Goal: Contribute content: Add original content to the website for others to see

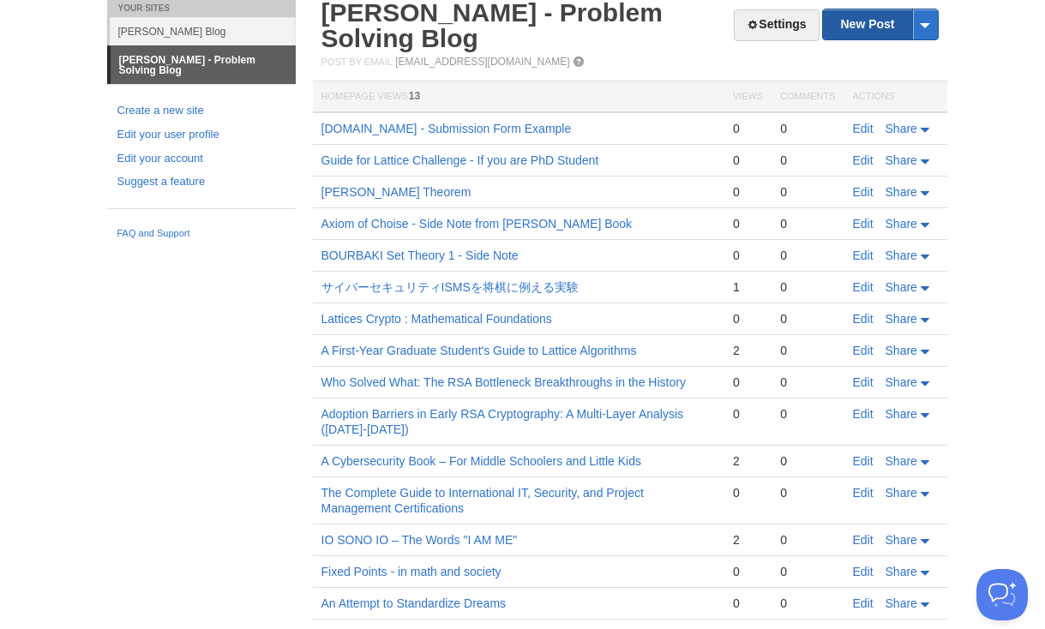
click at [878, 29] on link "New Post" at bounding box center [880, 24] width 114 height 30
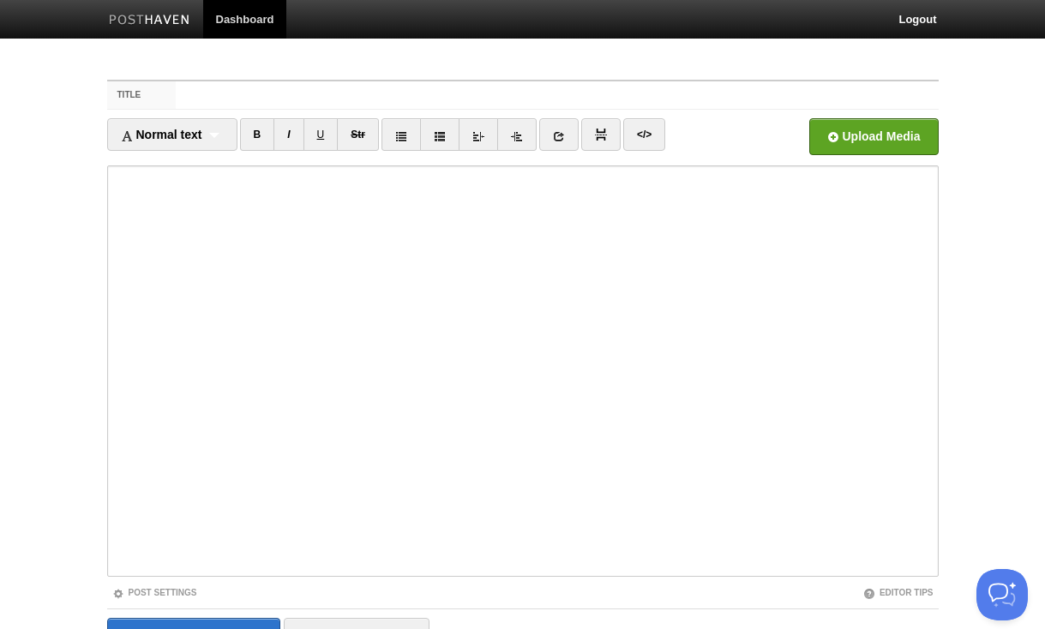
click at [597, 94] on input "Title" at bounding box center [557, 94] width 762 height 27
type input "Defensive Security Tactics for"
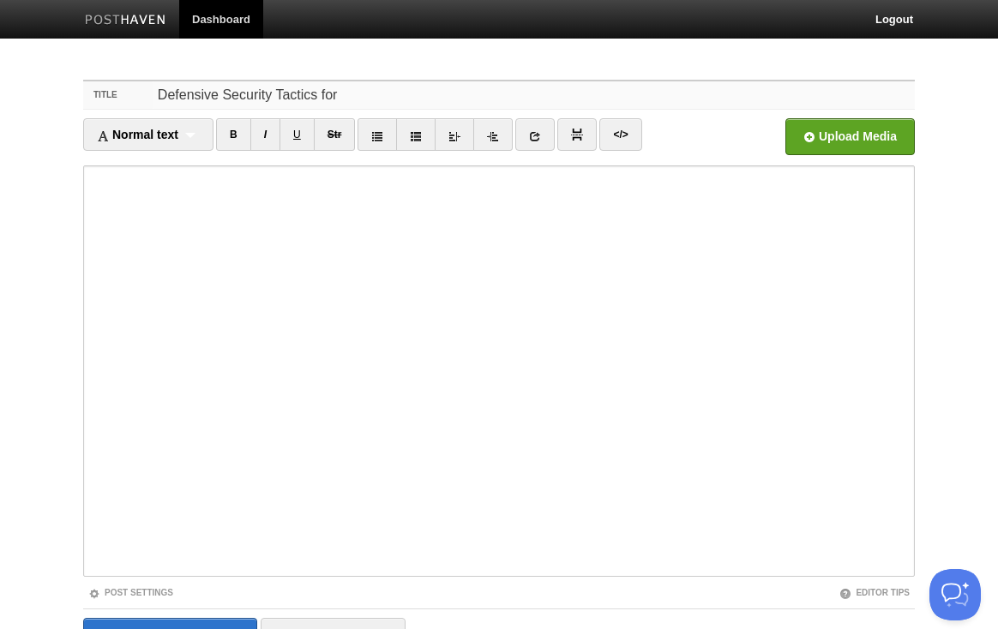
drag, startPoint x: 384, startPoint y: 92, endPoint x: 55, endPoint y: 81, distance: 329.3
click at [57, 81] on body "Dashboard Logout Post created × Post created × Post created × Post created × Po…" at bounding box center [499, 362] width 998 height 725
click at [355, 96] on input "Defensive Security Tactics for" at bounding box center [534, 94] width 762 height 27
drag, startPoint x: 355, startPoint y: 96, endPoint x: 127, endPoint y: 92, distance: 228.1
click at [127, 92] on div "Title Defensive Security Tactics for" at bounding box center [498, 95] width 831 height 28
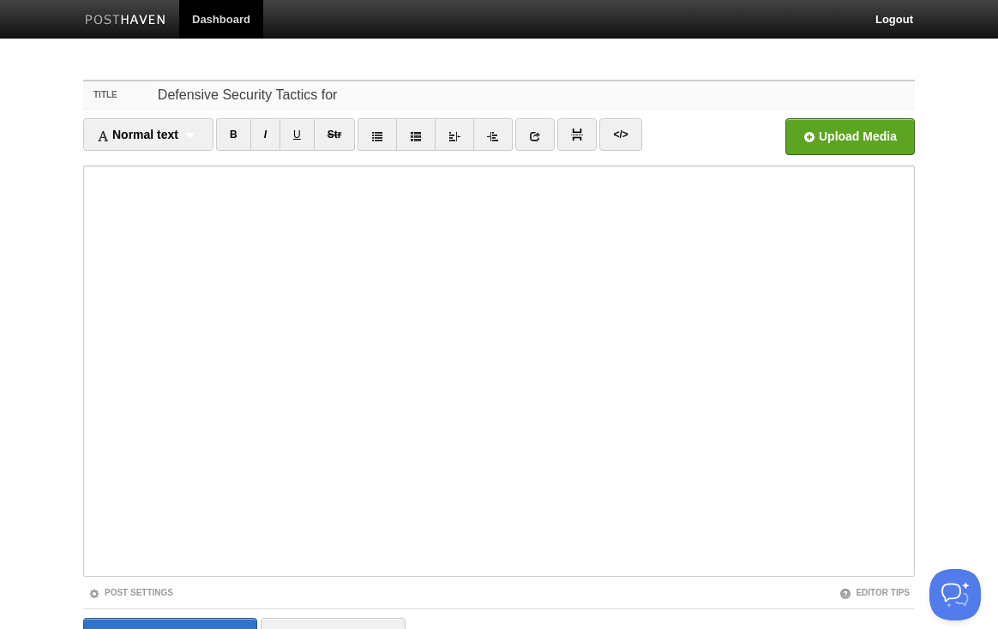
click at [369, 91] on input "Defensive Security Tactics for" at bounding box center [534, 94] width 762 height 27
drag, startPoint x: 369, startPoint y: 90, endPoint x: 141, endPoint y: 85, distance: 228.9
click at [141, 85] on div "Title Defensive Security Tactics for" at bounding box center [498, 95] width 831 height 28
paste input "The Complete OSINT Defender's Playbook: 22 Essential Techniques to Protect Your…"
click at [237, 87] on input "The Complete OSINT Defender's Playbook: 22 Essential Techniques to Protect Your…" at bounding box center [534, 94] width 762 height 27
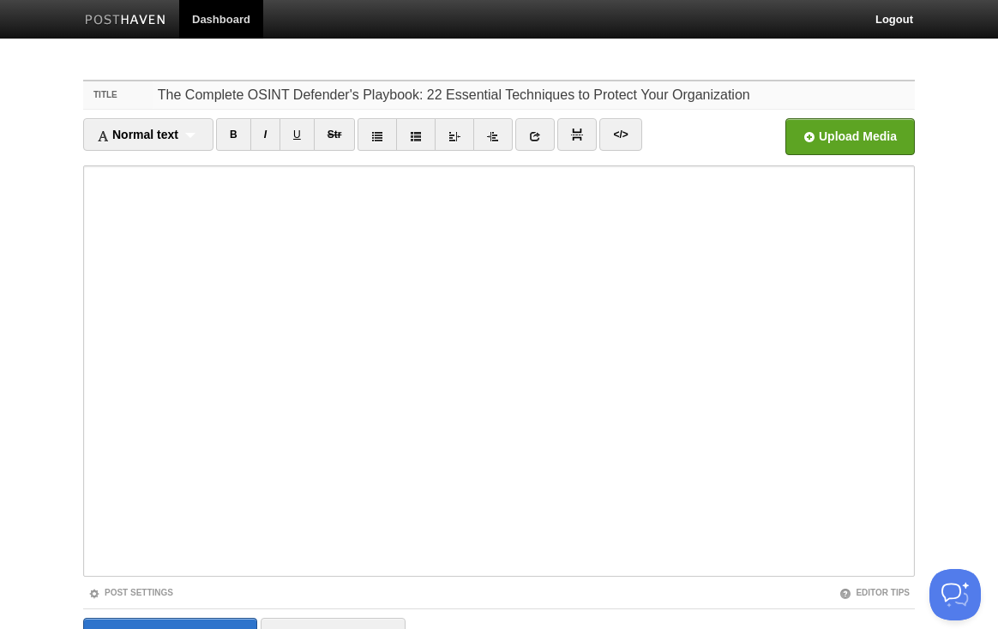
click at [324, 93] on input "The Complete OSINT Defender's Playbook: 22 Essential Techniques to Protect Your…" at bounding box center [534, 94] width 762 height 27
click at [393, 100] on input "The Complete Defender's Playbook: 22 Essential Techniques to Protect Your Organ…" at bounding box center [534, 94] width 762 height 27
click at [366, 99] on input "The Complete Defender's Playbook: Essential Techniques to Protect Your Organiza…" at bounding box center [534, 94] width 762 height 27
type input "The Complete Defender's Playbook based on OSINT : Essential Techniques to Prote…"
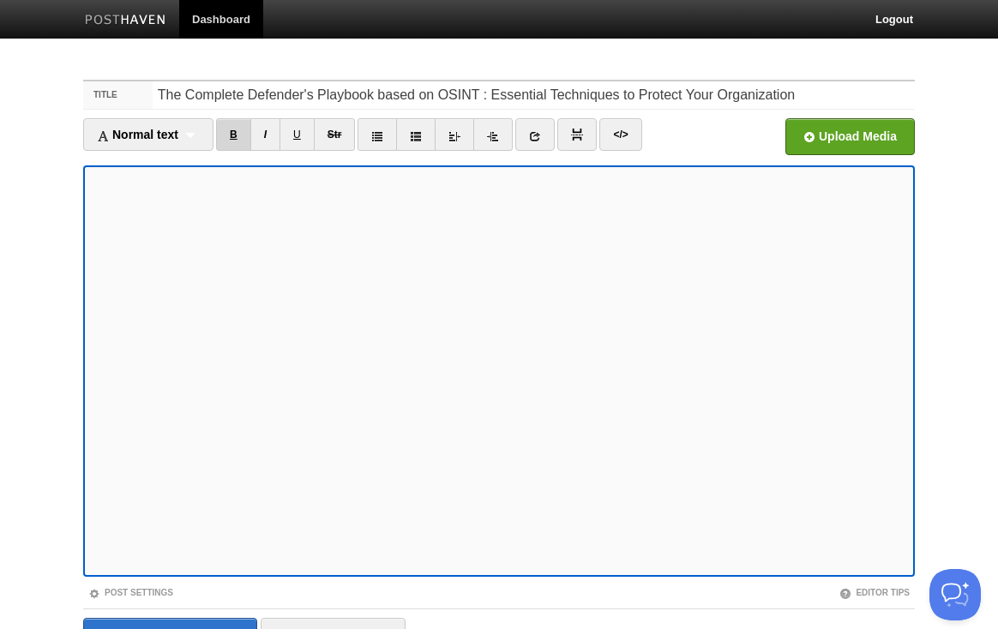
click at [233, 132] on link "B" at bounding box center [233, 134] width 35 height 33
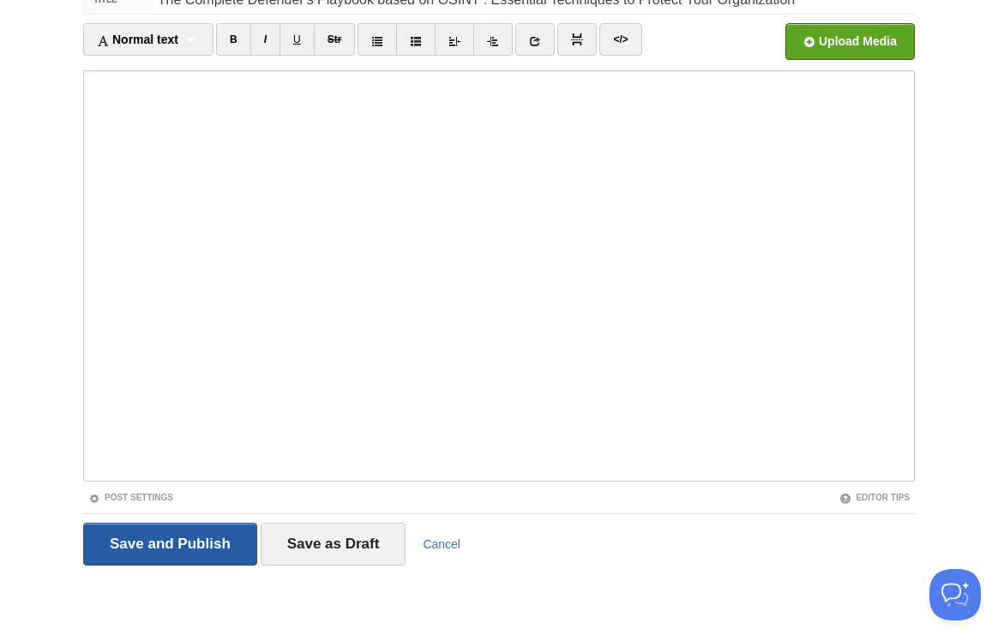
click at [169, 537] on input "Save and Publish" at bounding box center [170, 544] width 174 height 43
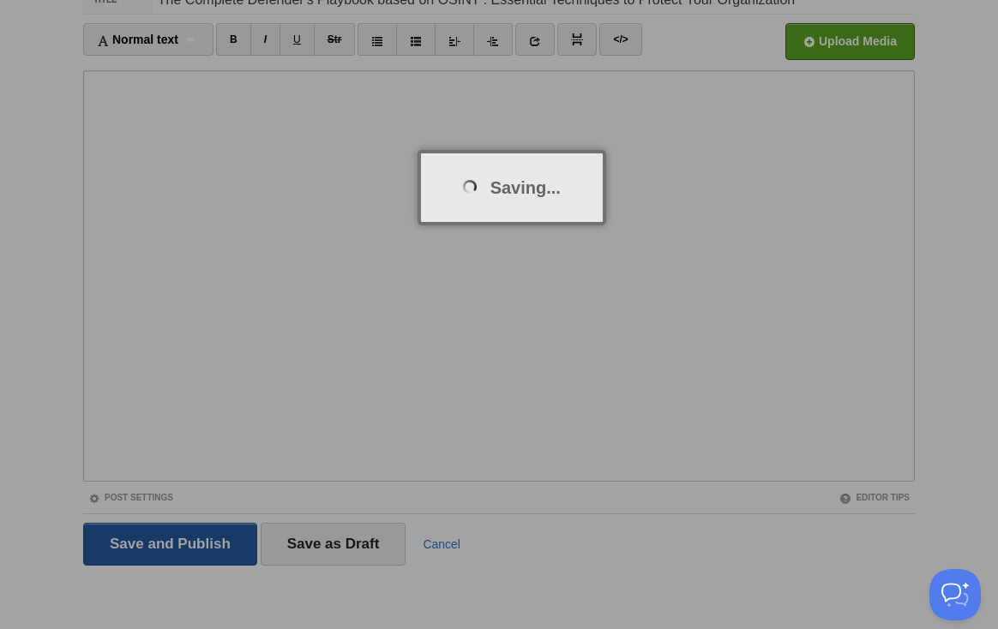
scroll to position [64, 0]
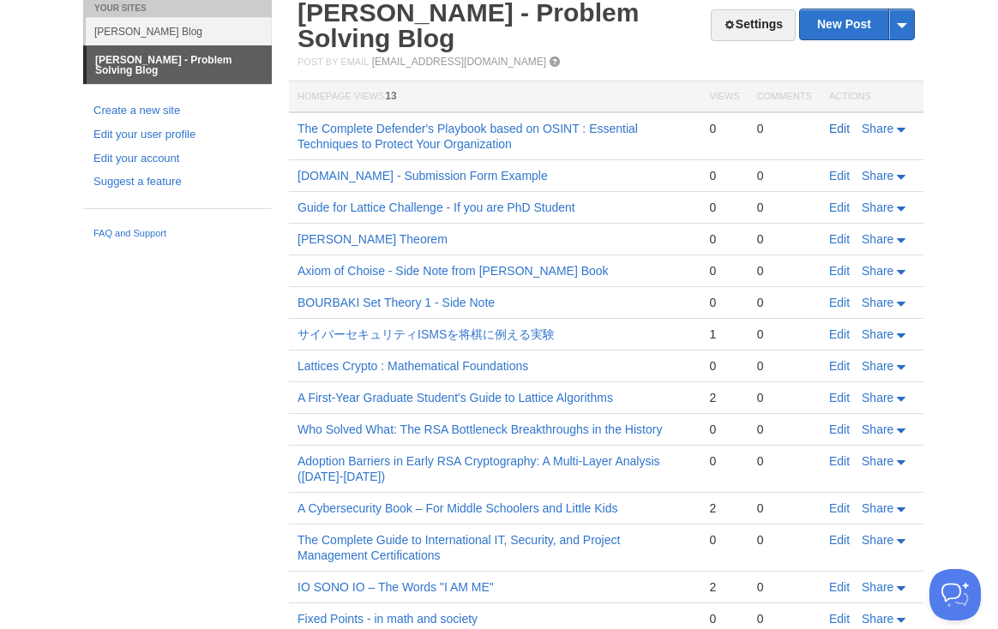
click at [835, 129] on link "Edit" at bounding box center [839, 129] width 21 height 14
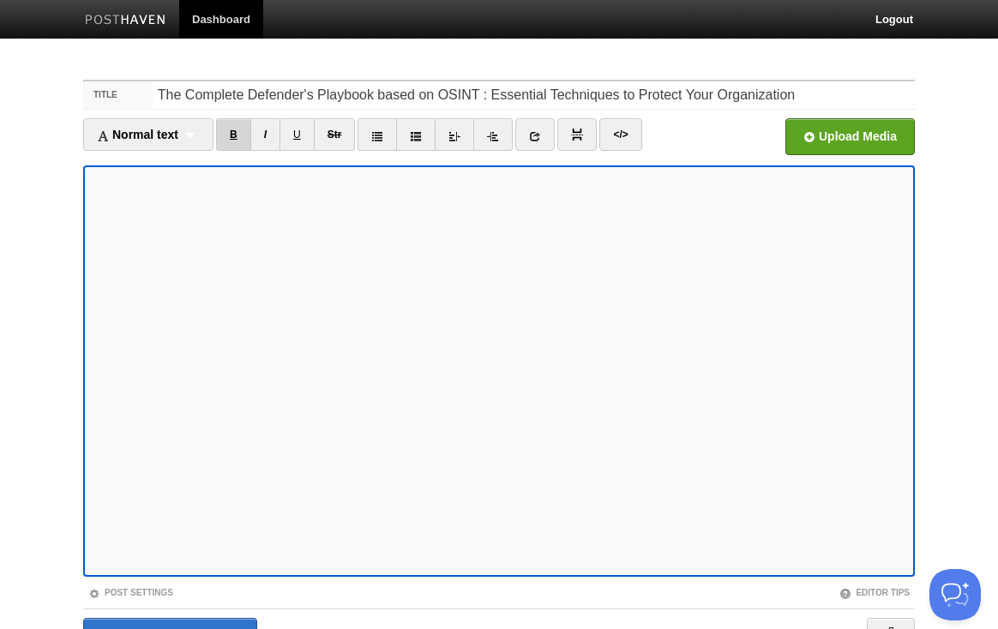
click at [235, 134] on link "B" at bounding box center [233, 134] width 35 height 33
click at [241, 129] on link "B" at bounding box center [233, 134] width 35 height 33
click at [241, 128] on link "B" at bounding box center [233, 134] width 35 height 33
click at [188, 135] on div "Normal text Normal text Heading 1 Heading 2 Heading 3" at bounding box center [148, 134] width 130 height 33
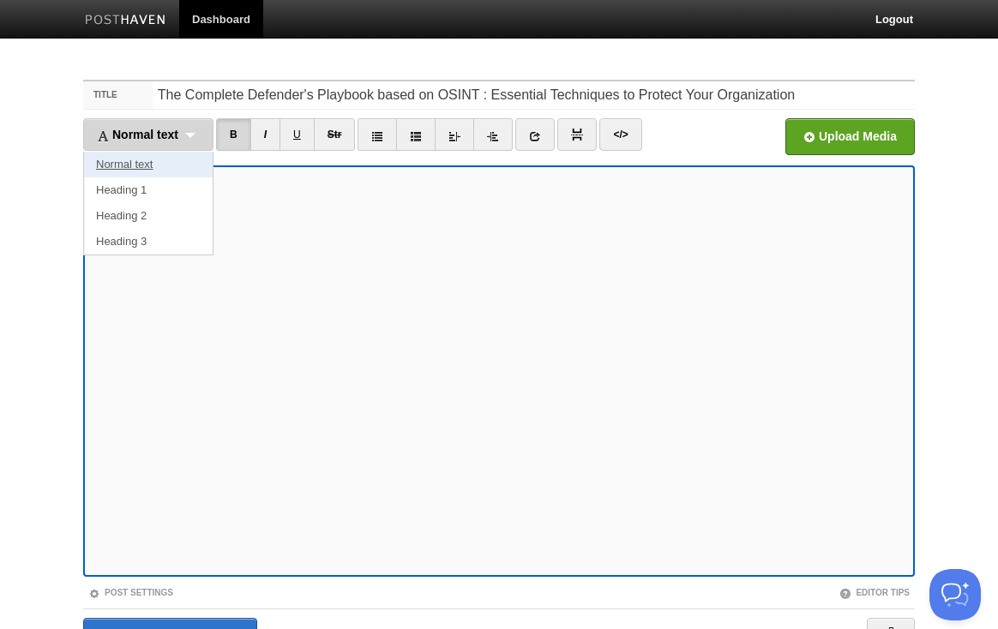
click at [166, 164] on link "Normal text" at bounding box center [148, 165] width 129 height 26
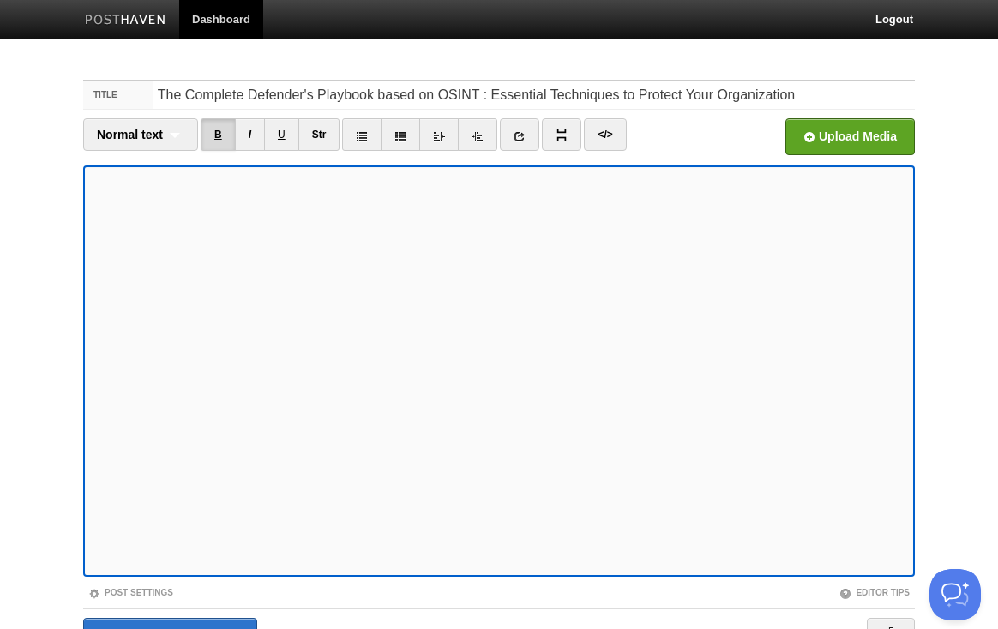
click at [223, 131] on link "B" at bounding box center [218, 134] width 35 height 33
click at [216, 134] on link "B" at bounding box center [218, 134] width 35 height 33
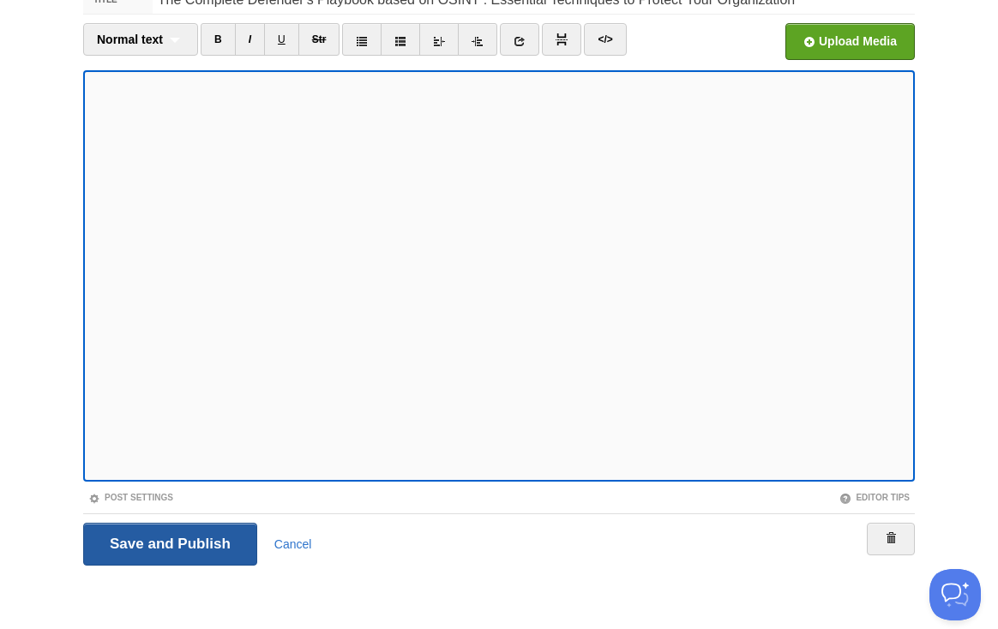
click at [167, 550] on input "Save and Publish" at bounding box center [170, 544] width 174 height 43
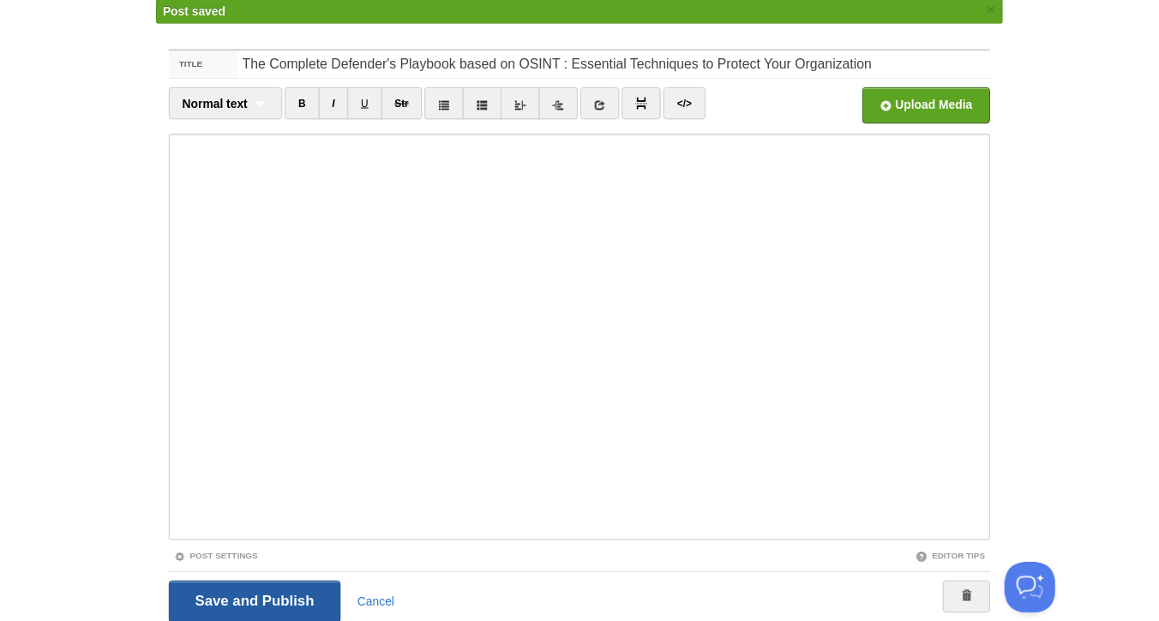
scroll to position [64, 0]
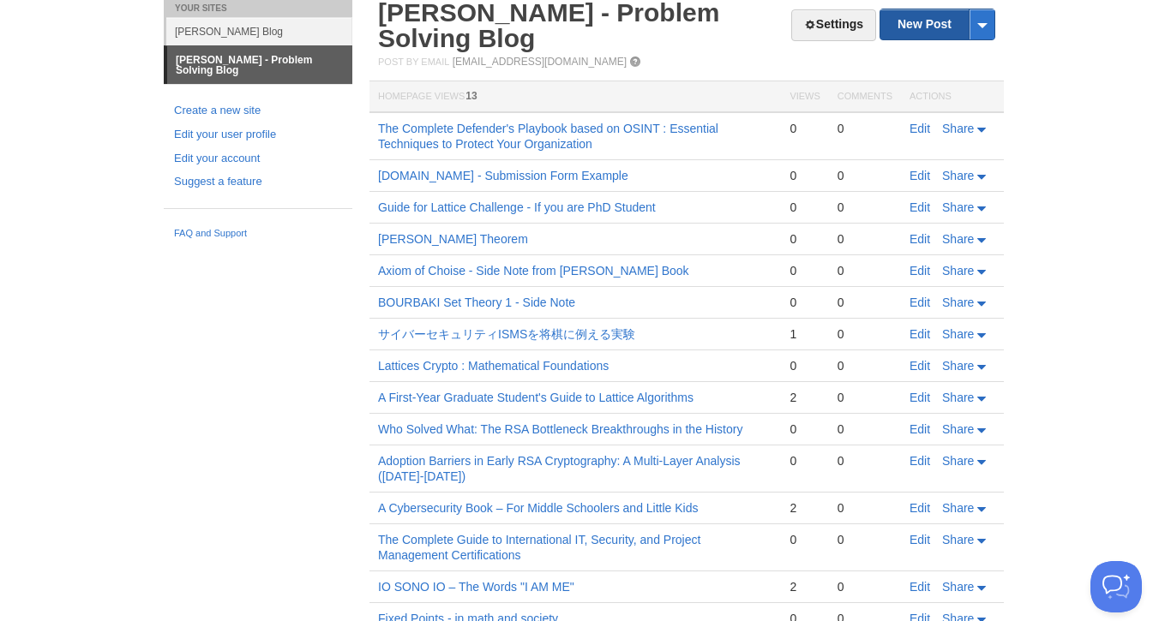
click at [948, 21] on link "New Post" at bounding box center [937, 24] width 114 height 30
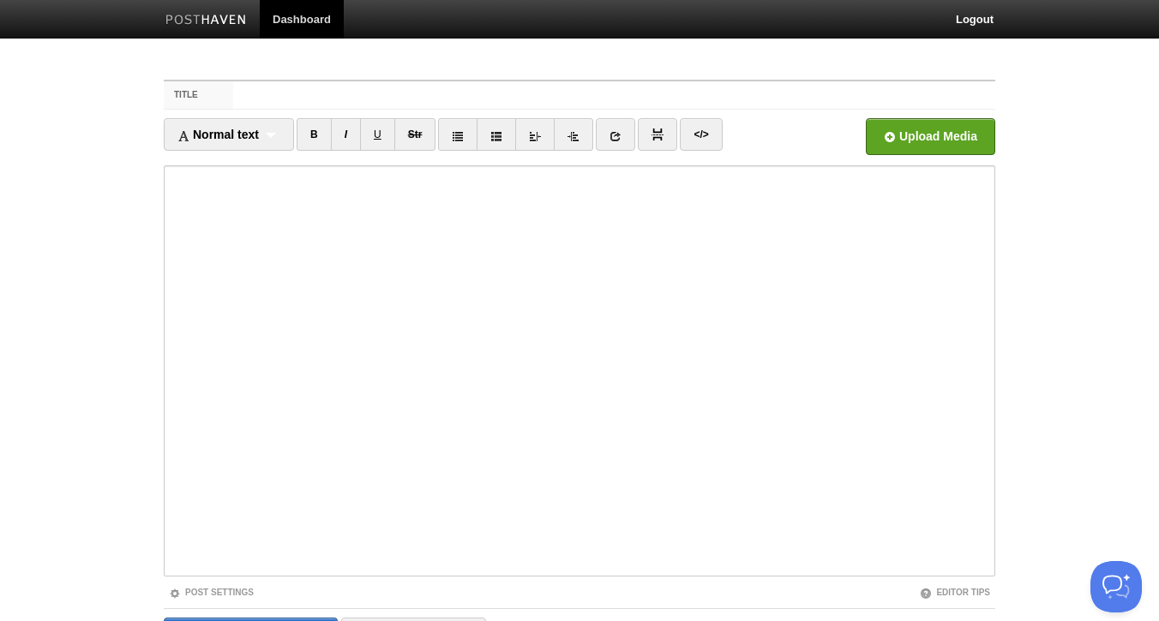
click at [614, 94] on input "Title" at bounding box center [614, 94] width 762 height 27
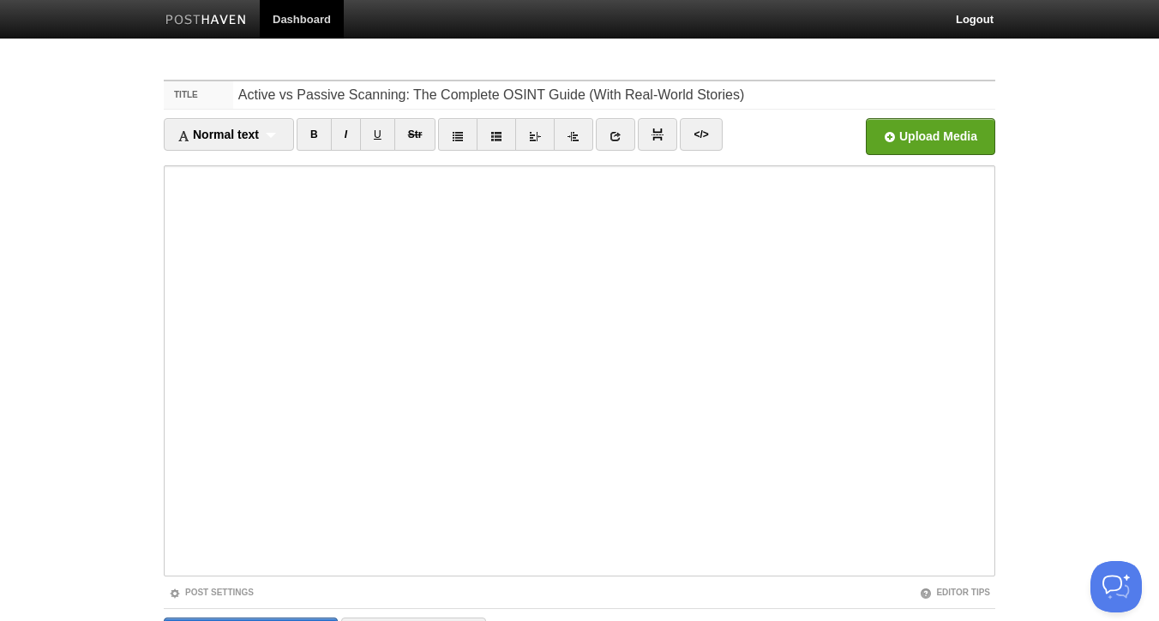
click at [577, 88] on input "Active vs Passive Scanning: The Complete OSINT Guide (With Real-World Stories)" at bounding box center [614, 94] width 762 height 27
click at [645, 93] on input "Active vs Passive Scanning Guide + Real-World Stories)" at bounding box center [614, 94] width 762 height 27
type input "Active vs Passive Scanning Guide + Real-World Stories"
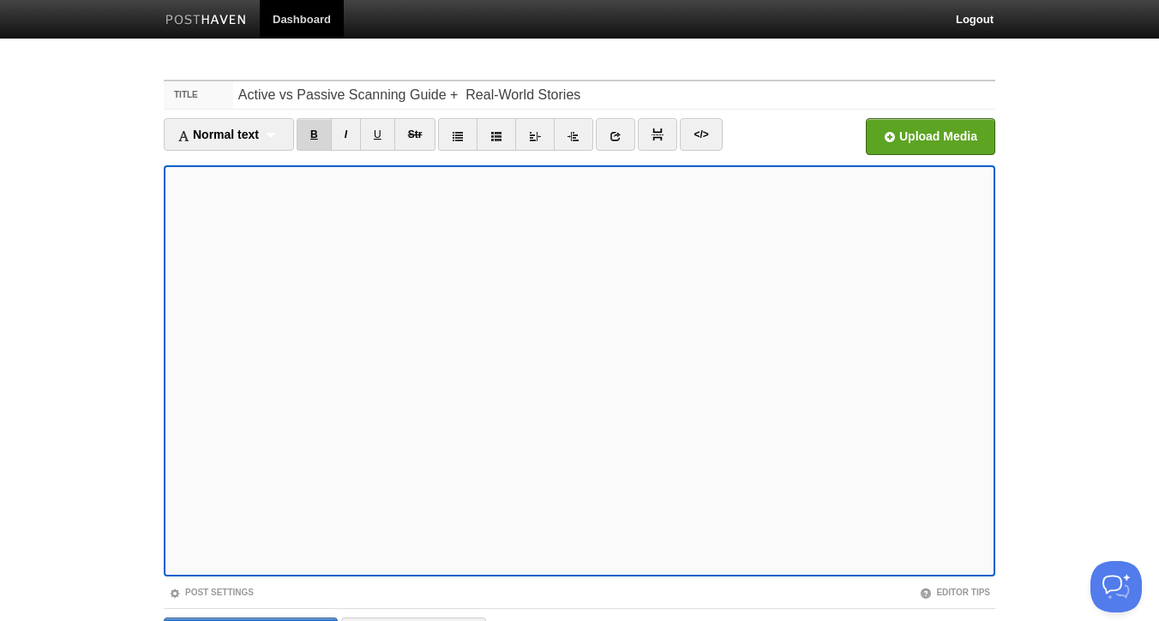
click at [321, 133] on link "B" at bounding box center [314, 134] width 35 height 33
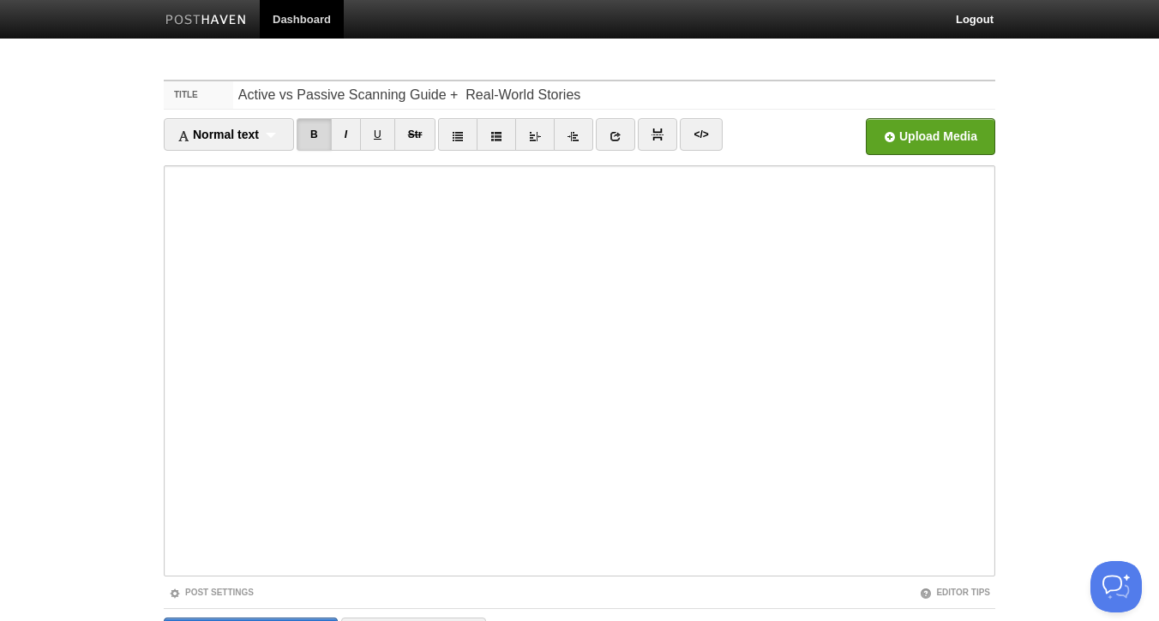
click at [1044, 327] on body "Dashboard Logout Post created × Post created × Post created × Post created × Po…" at bounding box center [579, 362] width 1159 height 725
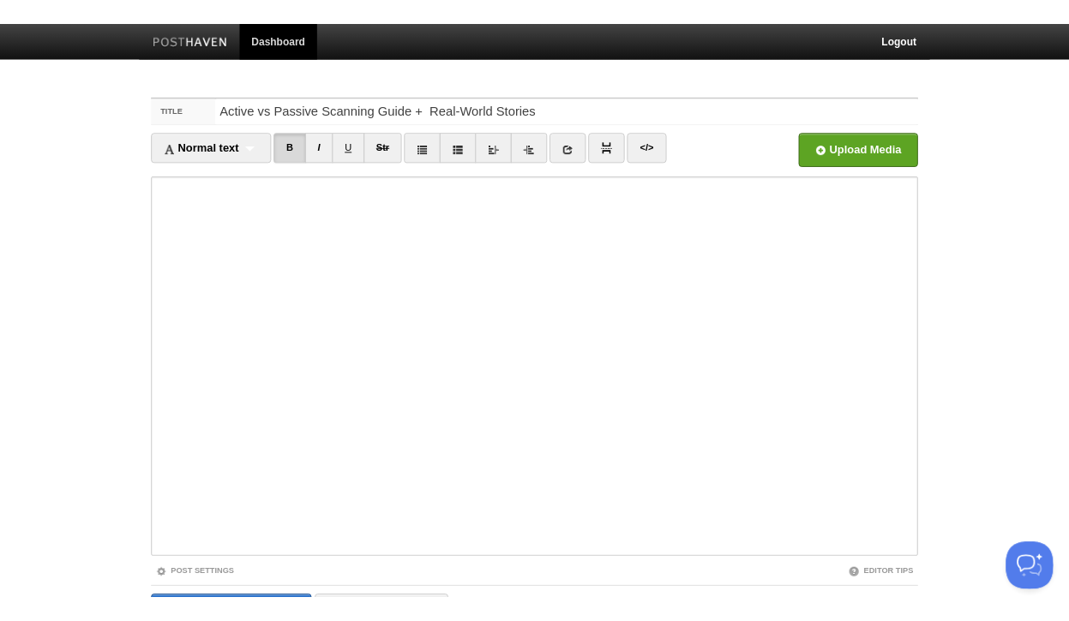
scroll to position [103, 0]
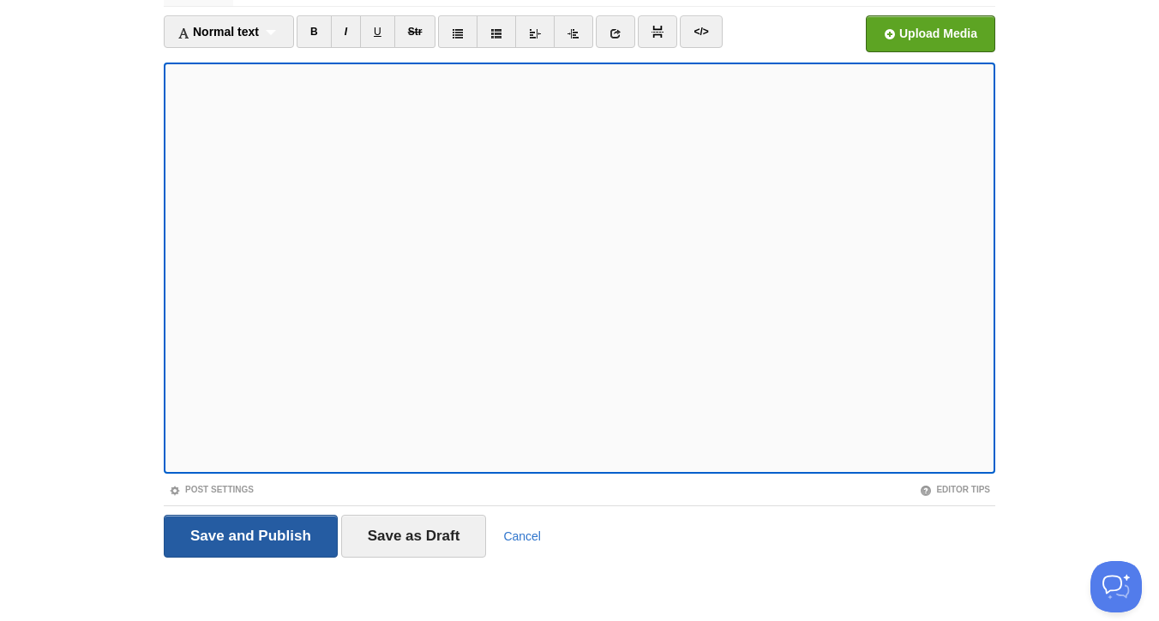
click at [271, 537] on input "Save and Publish" at bounding box center [251, 536] width 174 height 43
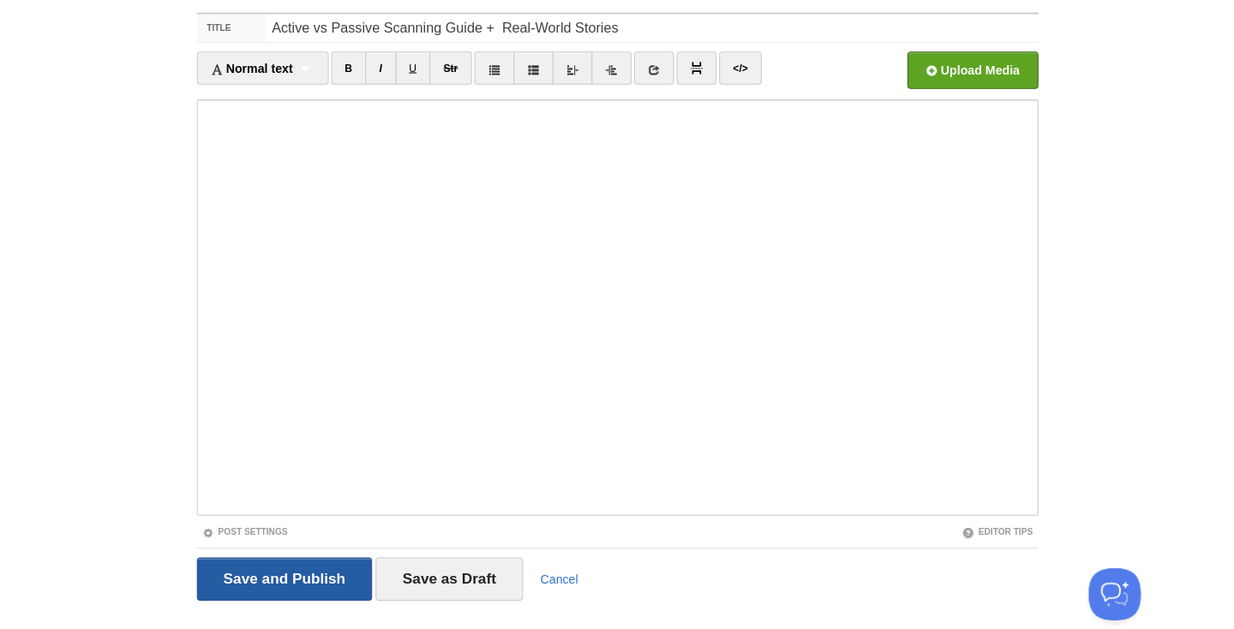
scroll to position [64, 0]
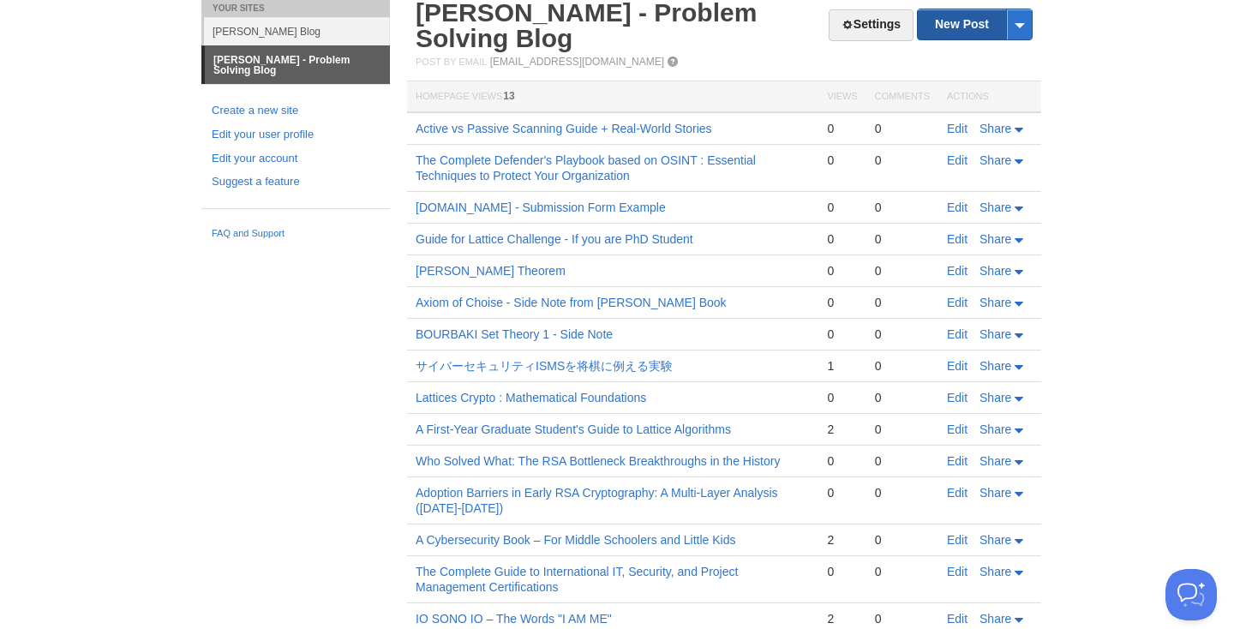
click at [967, 20] on link "New Post" at bounding box center [975, 24] width 114 height 30
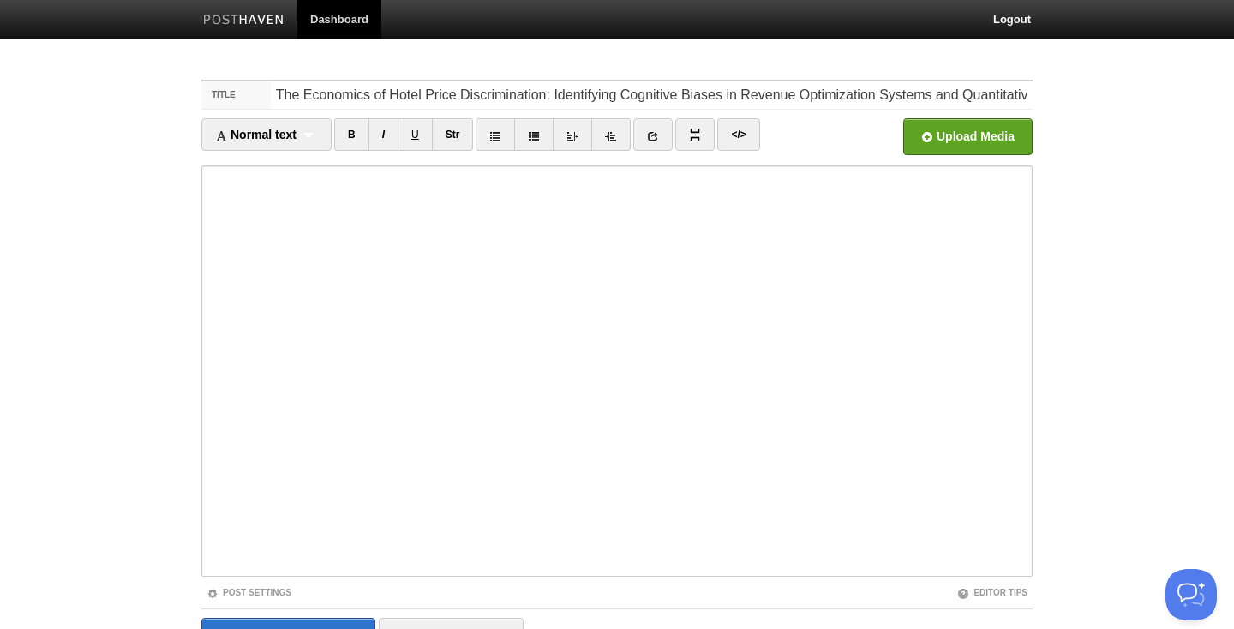
scroll to position [0, 42]
type input "The Economics of Hotel Price Discrimination: Identifying Cognitive Biases in Re…"
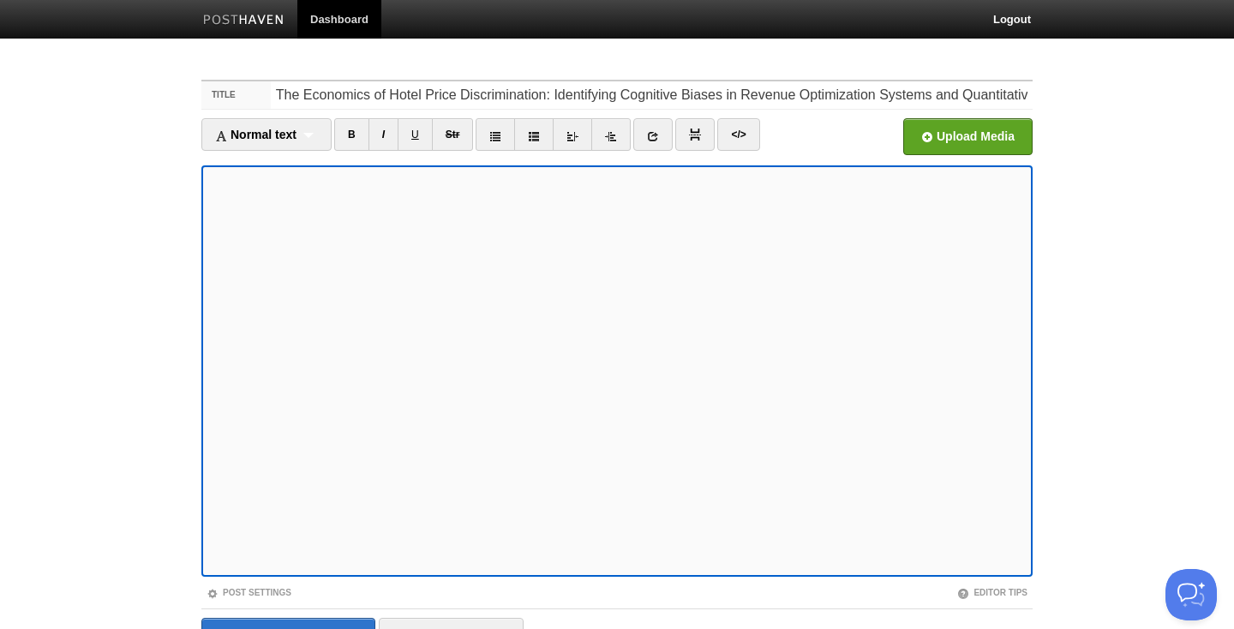
scroll to position [95, 0]
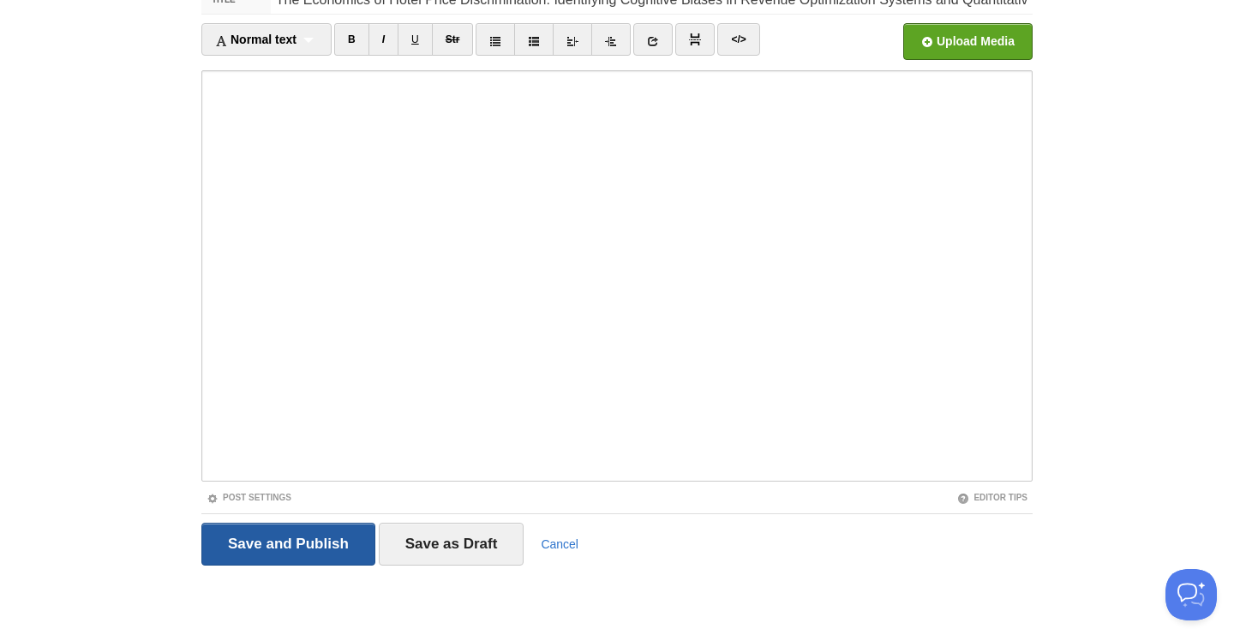
click at [277, 537] on input "Save and Publish" at bounding box center [288, 544] width 174 height 43
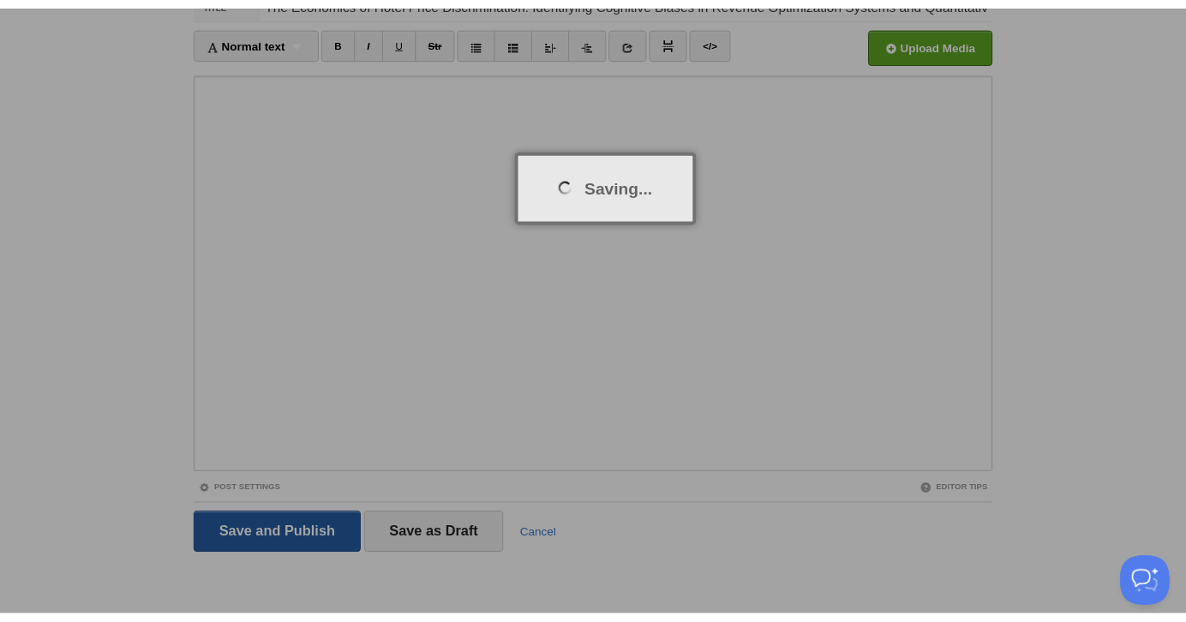
scroll to position [64, 0]
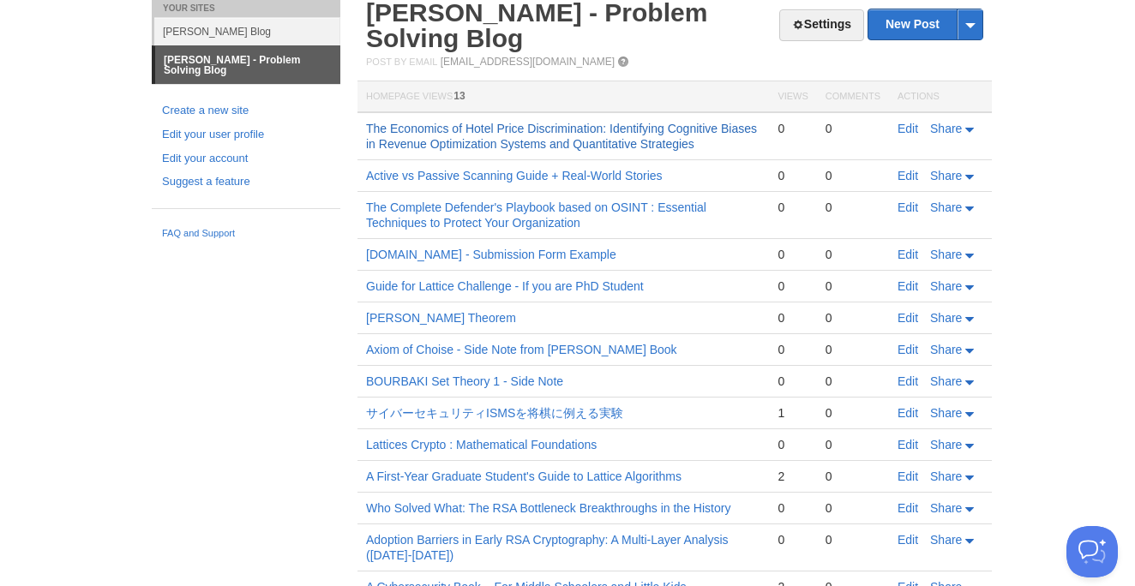
click at [600, 126] on link "The Economics of Hotel Price Discrimination: Identifying Cognitive Biases in Re…" at bounding box center [561, 136] width 391 height 29
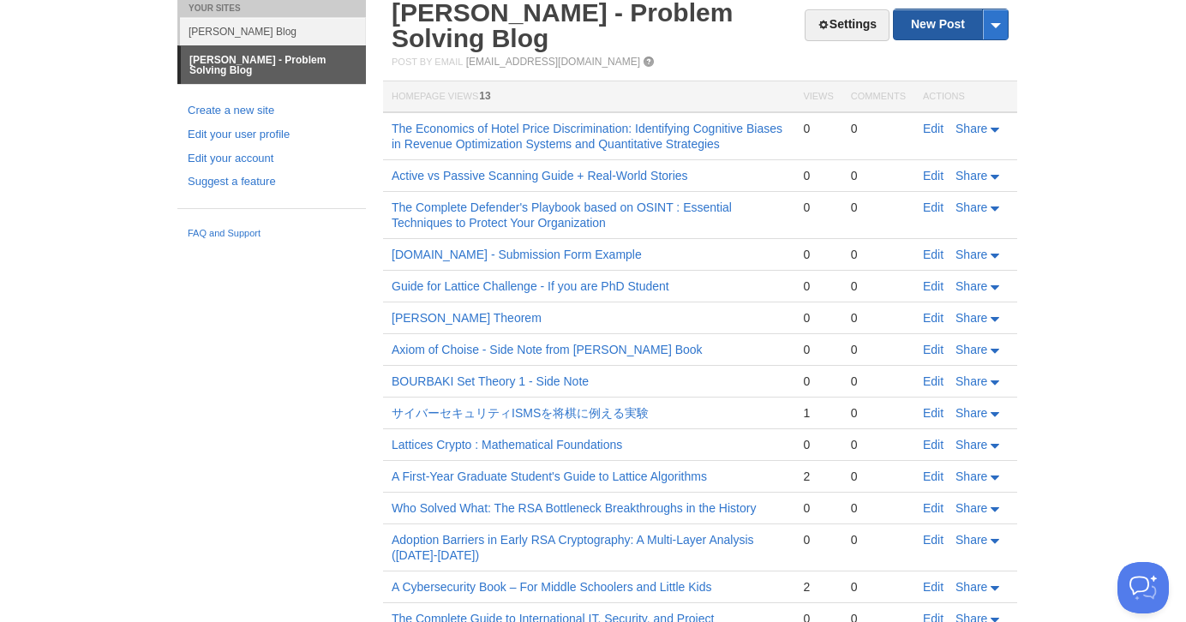
click at [944, 27] on link "New Post" at bounding box center [951, 24] width 114 height 30
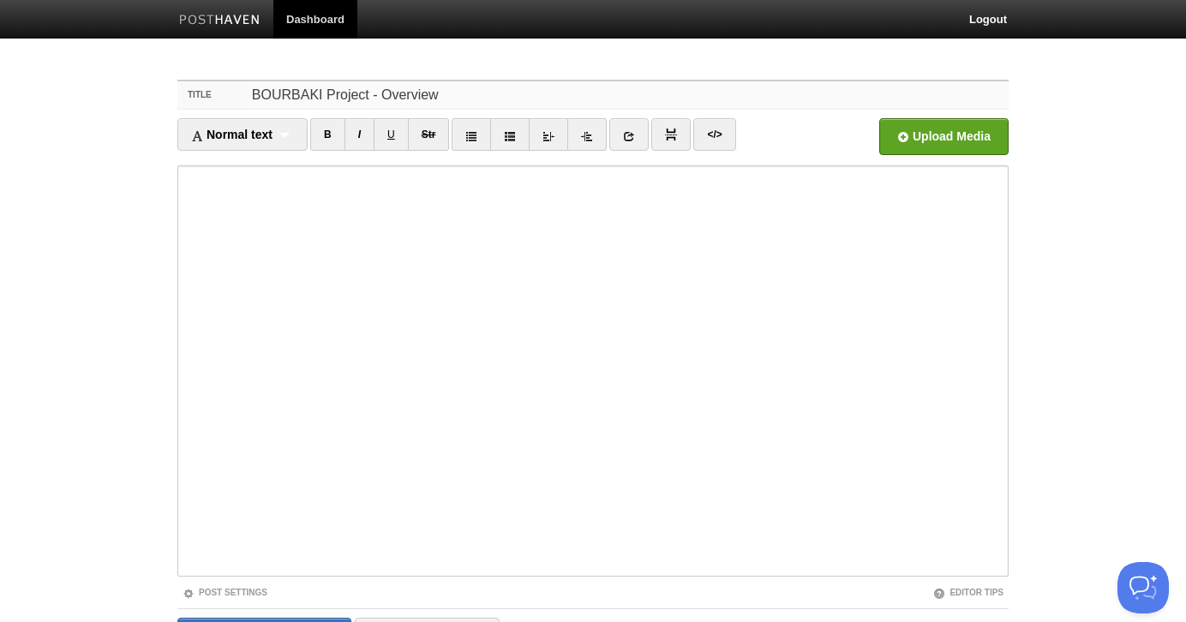
click at [381, 95] on input "BOURBAKI Project - Overview" at bounding box center [628, 94] width 762 height 27
type input "BOURBAKI Project - Historical Overview"
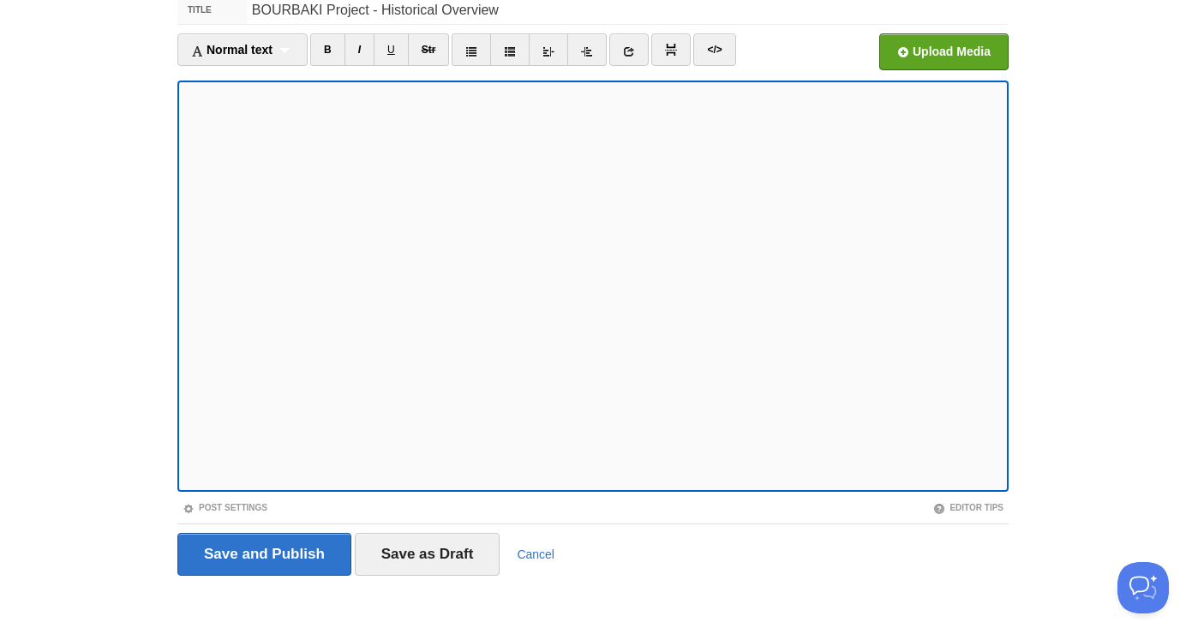
scroll to position [101, 0]
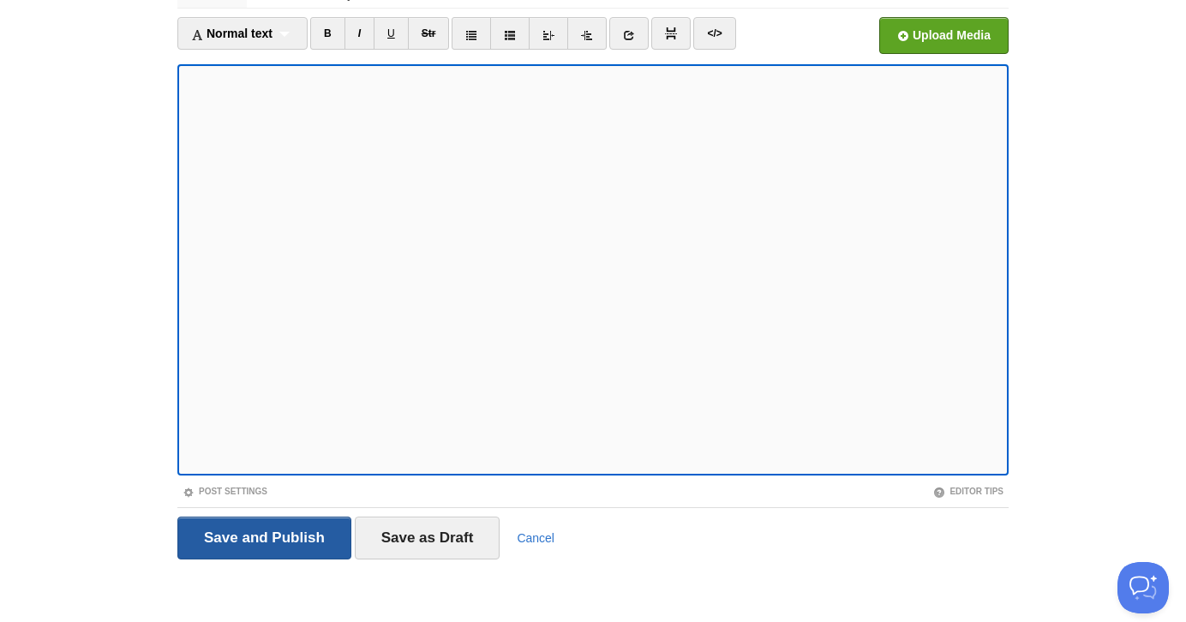
click at [281, 542] on input "Save and Publish" at bounding box center [264, 538] width 174 height 43
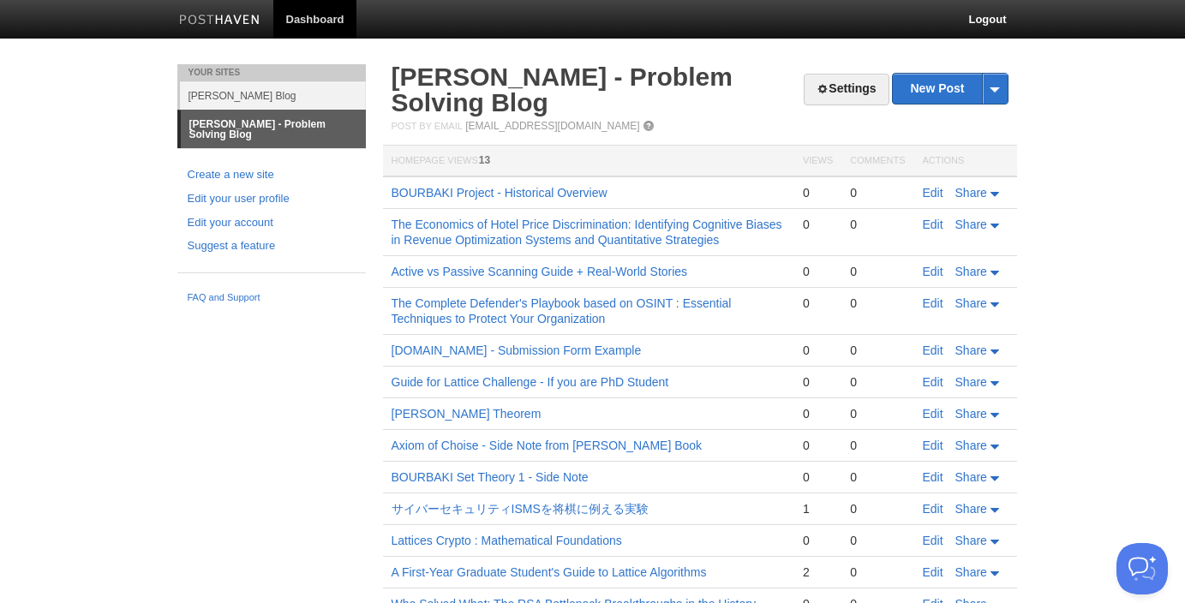
drag, startPoint x: 484, startPoint y: 102, endPoint x: 390, endPoint y: 81, distance: 96.7
click at [388, 80] on div "Settings New Post by Web by Email [PERSON_NAME] - Problem Solving Blog Post by …" at bounding box center [700, 557] width 643 height 987
copy link "[PERSON_NAME] - Problem Solving Blog"
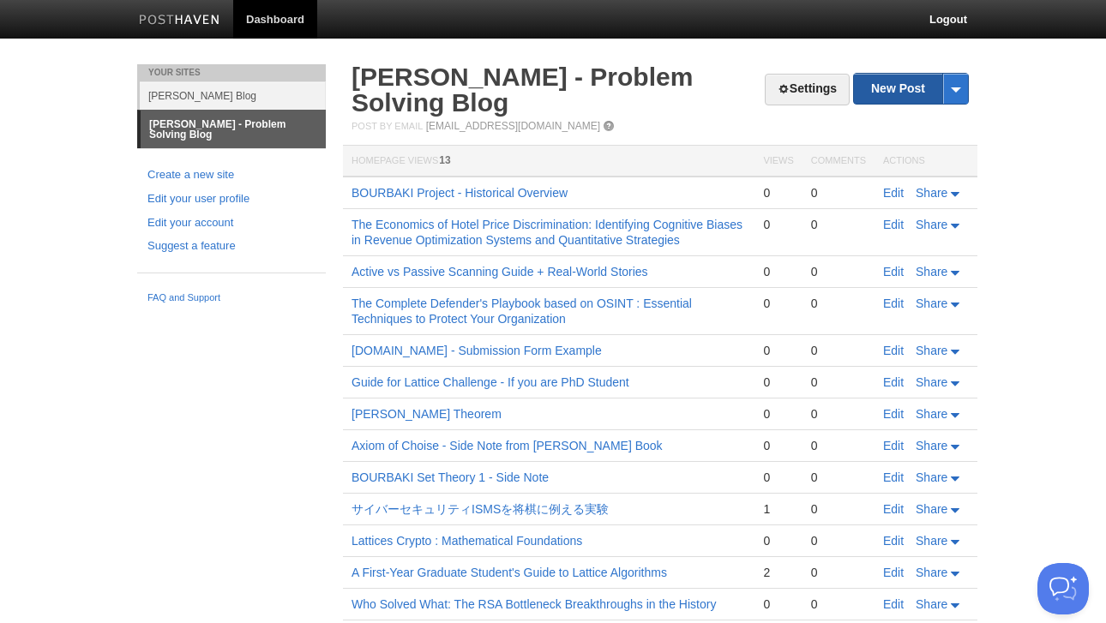
click at [900, 100] on link "New Post" at bounding box center [911, 89] width 114 height 30
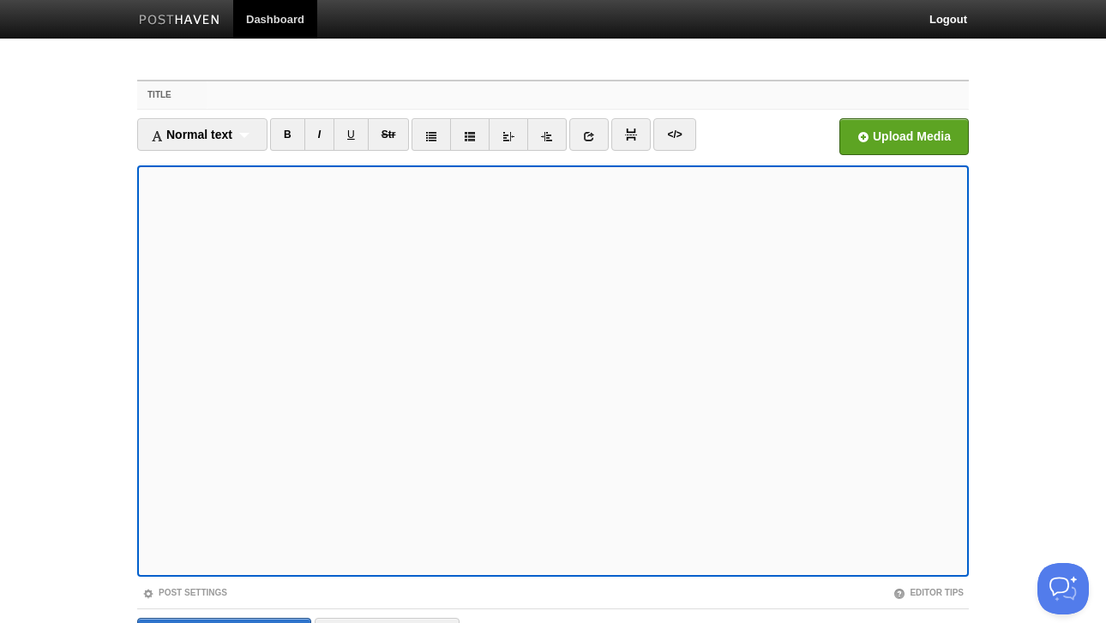
click at [263, 99] on input "Title" at bounding box center [588, 94] width 762 height 27
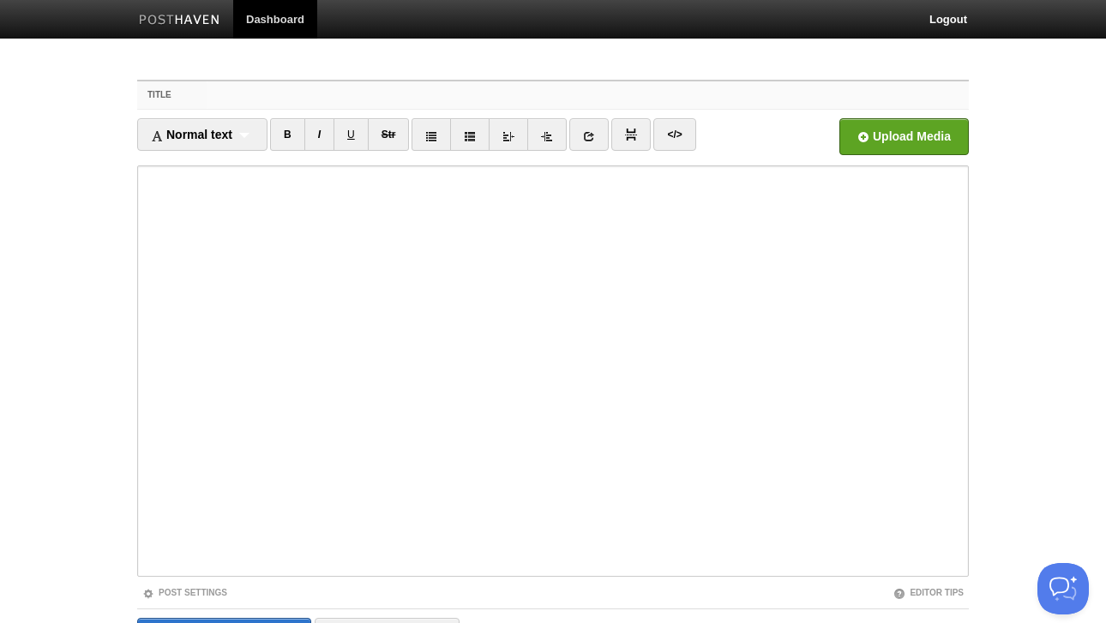
paste input "[PERSON_NAME]' [DEMOGRAPHIC_DATA] Philosophy: The Art of Saying NO 10,000 Times"
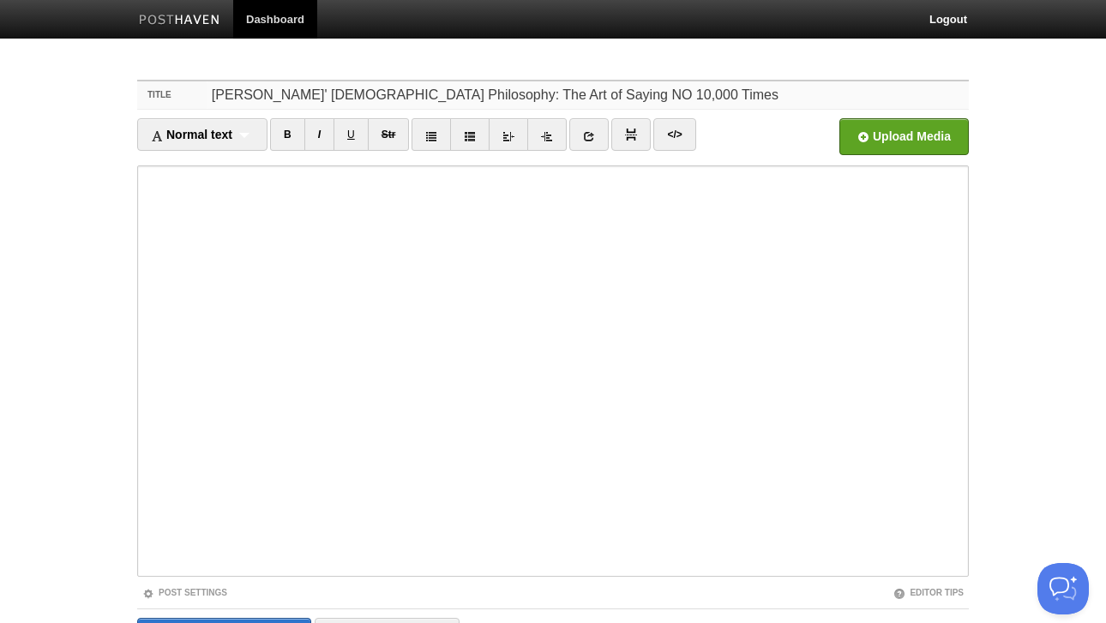
click at [526, 95] on input "[PERSON_NAME]' [DEMOGRAPHIC_DATA] Philosophy: The Art of Saying NO 10,000 Times" at bounding box center [588, 94] width 762 height 27
type input "[PERSON_NAME]' [DEMOGRAPHIC_DATA] Philosophy: The Art of Saying NO 1,000 Times"
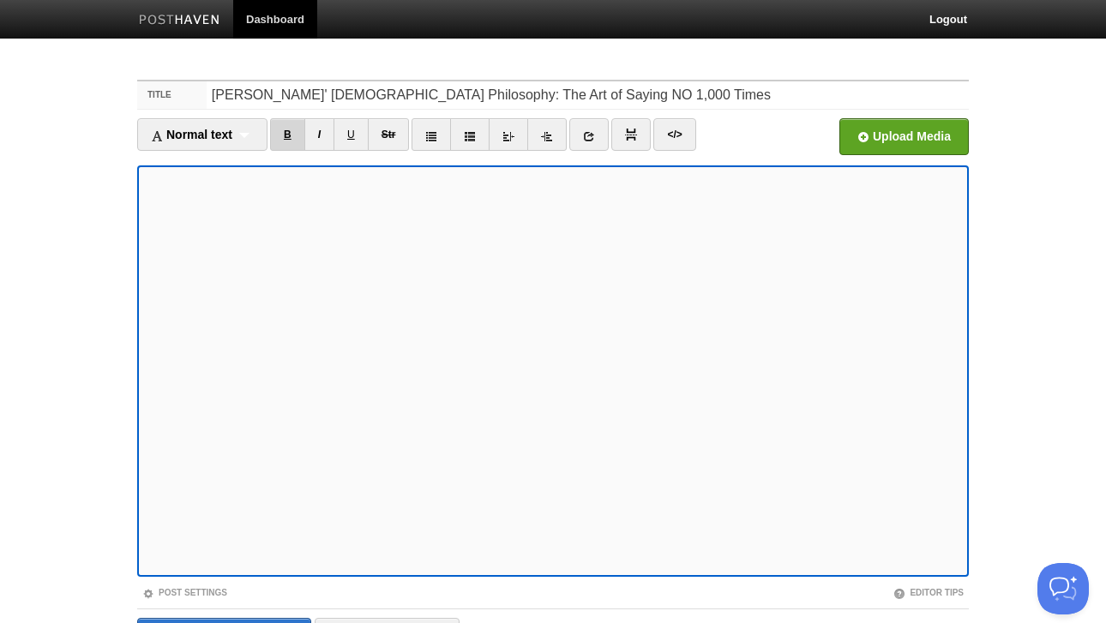
click at [290, 133] on link "B" at bounding box center [287, 134] width 35 height 33
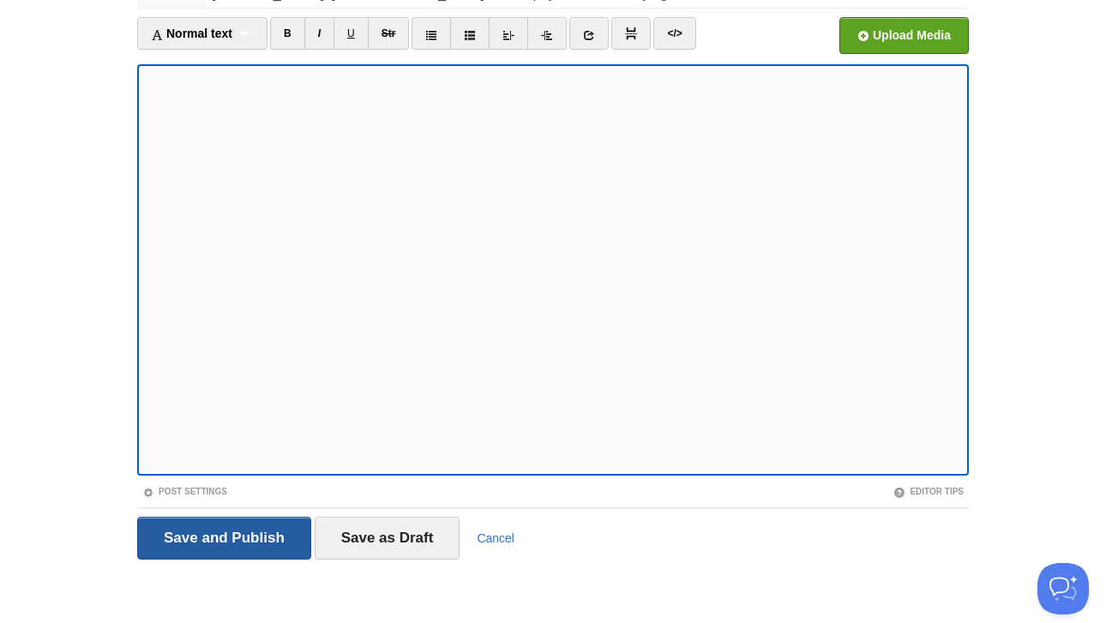
click at [216, 536] on input "Save and Publish" at bounding box center [224, 538] width 174 height 43
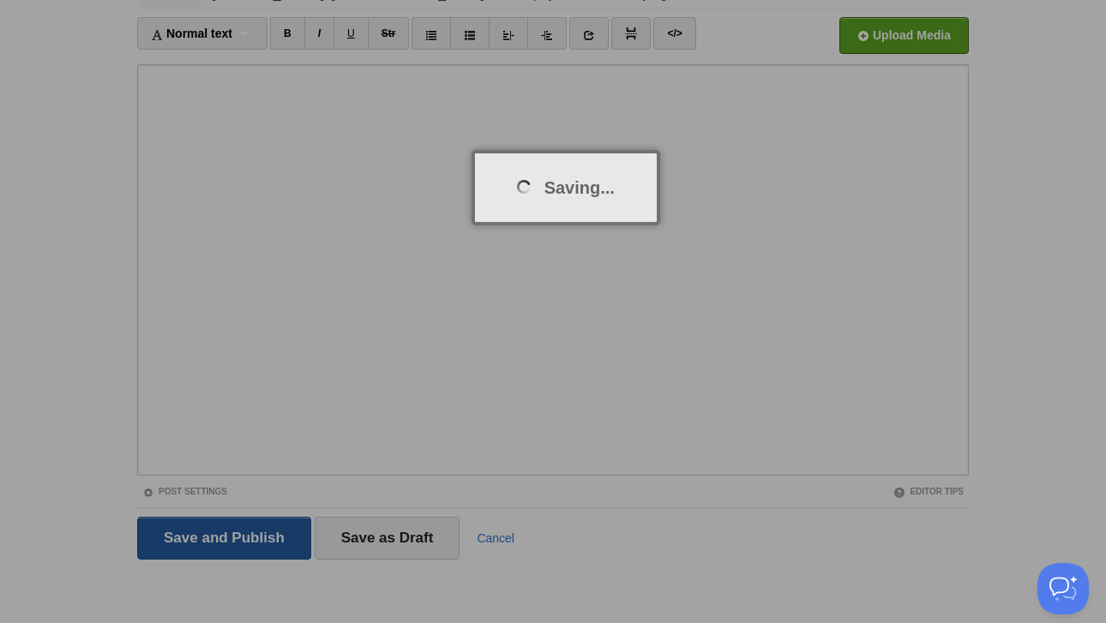
scroll to position [64, 0]
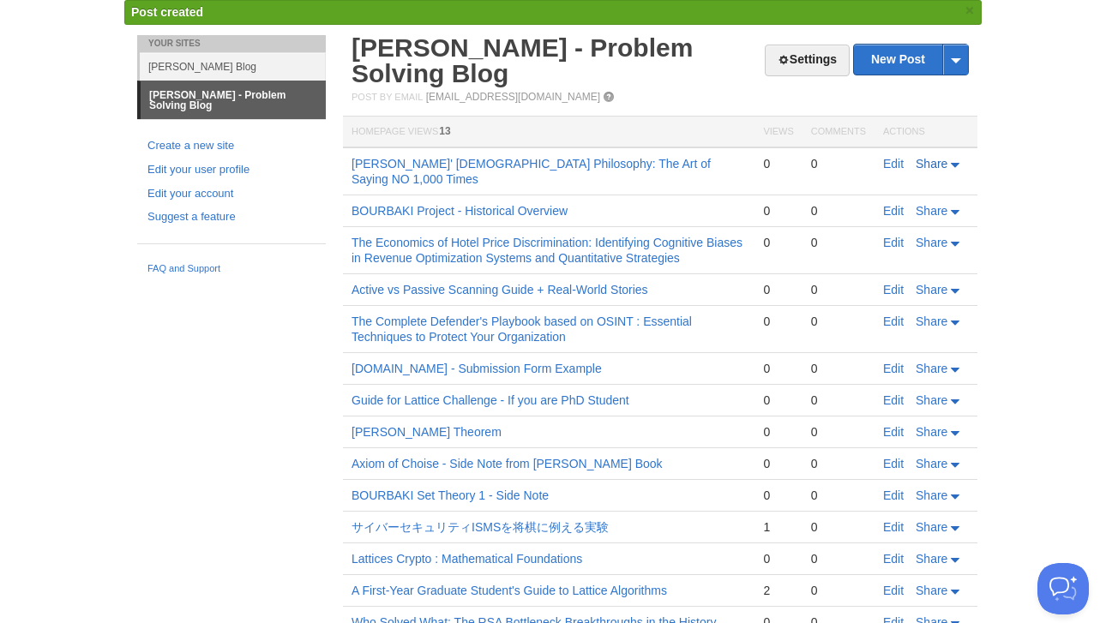
click at [956, 168] on icon at bounding box center [957, 165] width 12 height 5
click at [914, 218] on link "Twitter" at bounding box center [907, 215] width 112 height 25
